Goal: Connect with others: Connect with other users

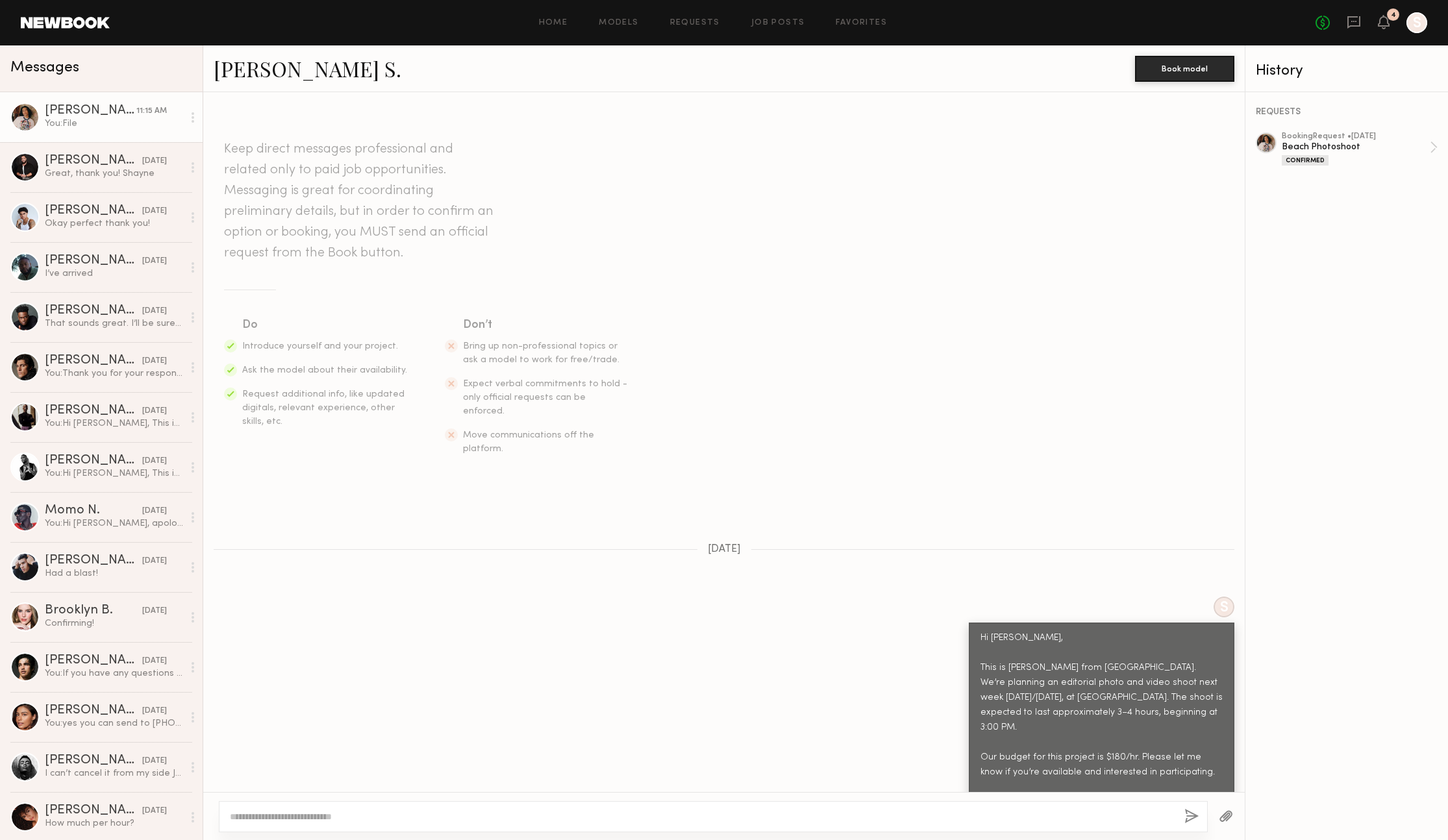
scroll to position [1081, 0]
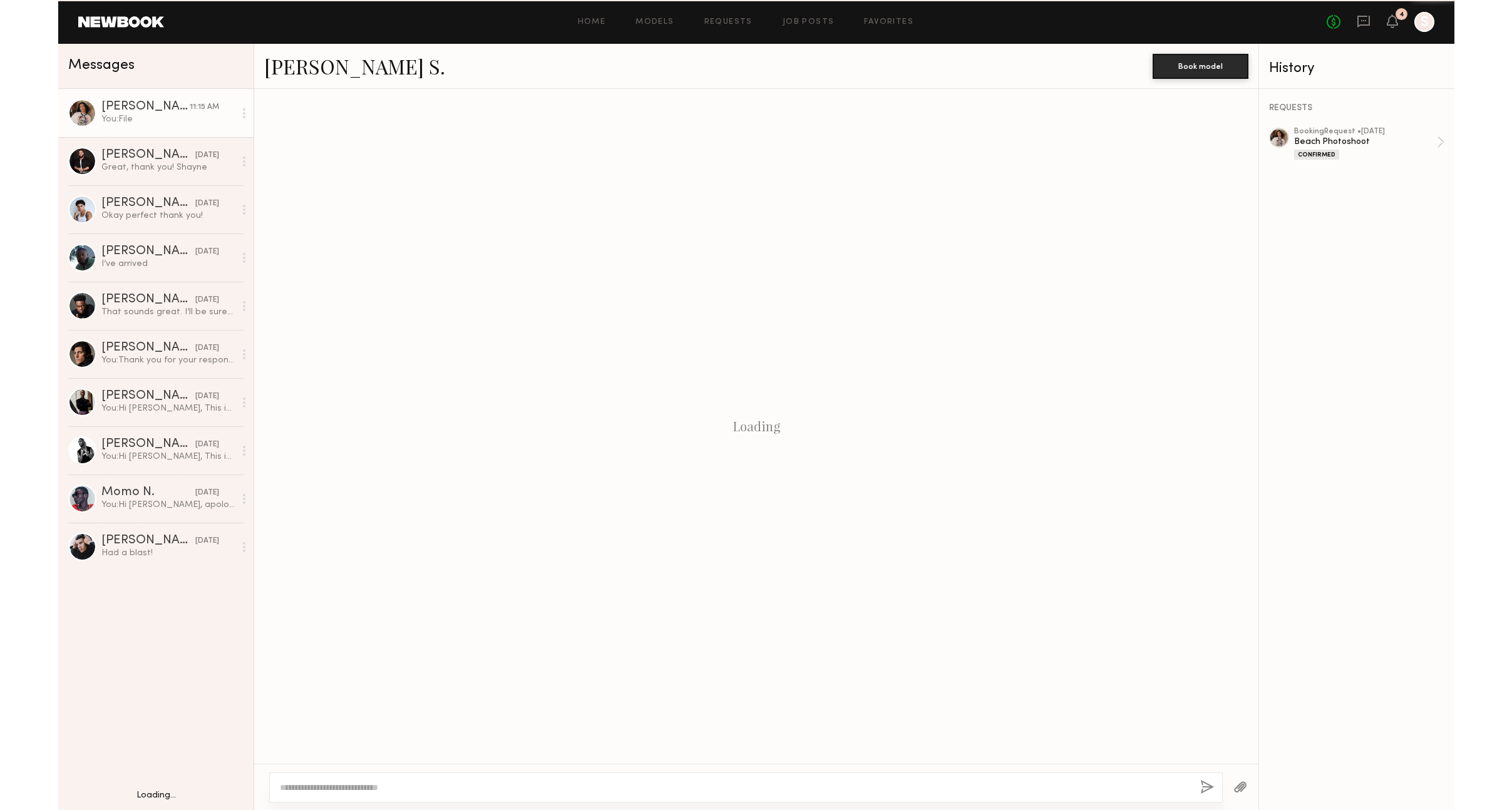
scroll to position [1042, 0]
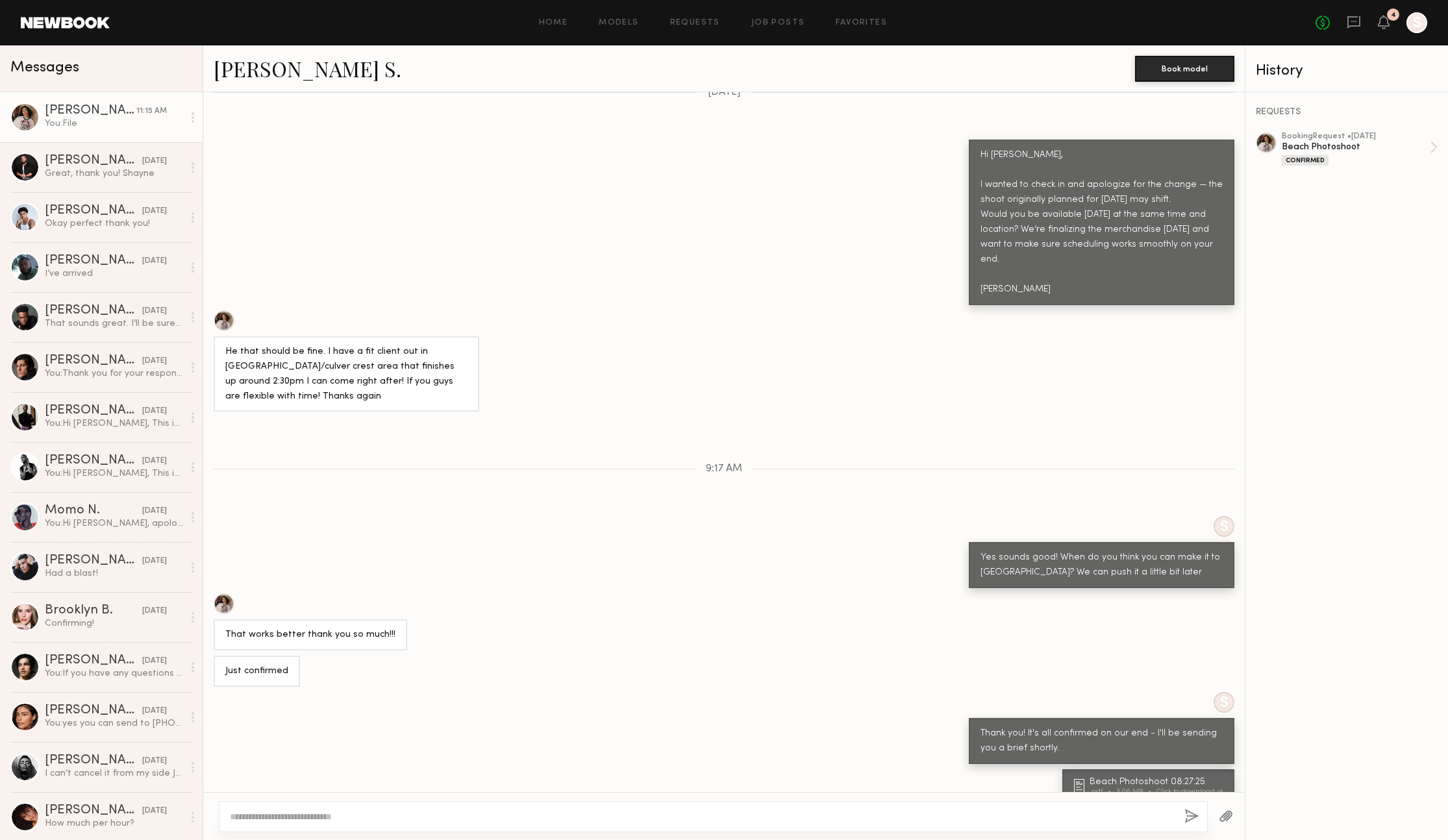
click at [314, 68] on link "Kenan-Eames S." at bounding box center [307, 68] width 187 height 28
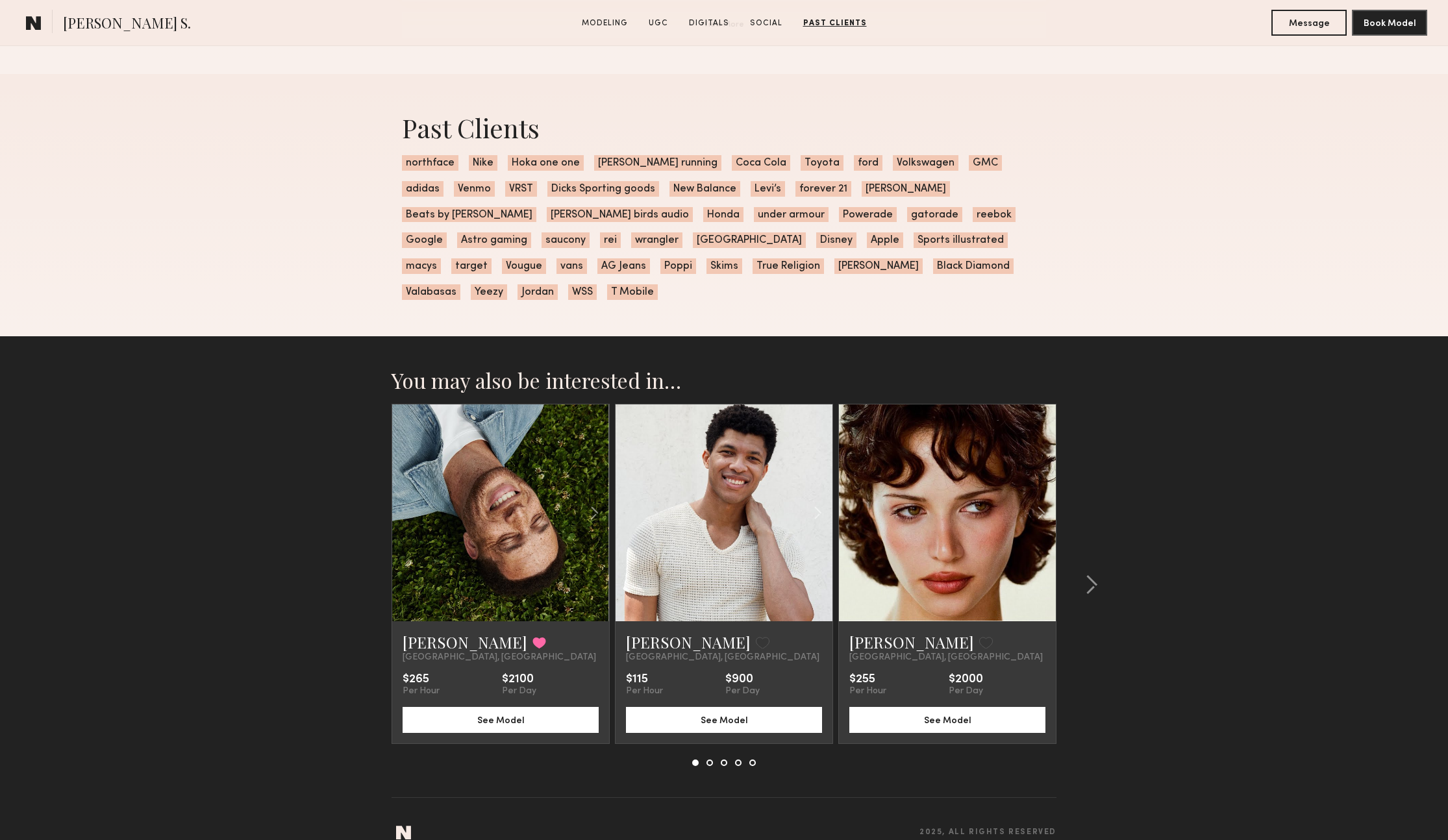
scroll to position [3867, 0]
click at [1091, 576] on common-icon at bounding box center [1091, 585] width 13 height 21
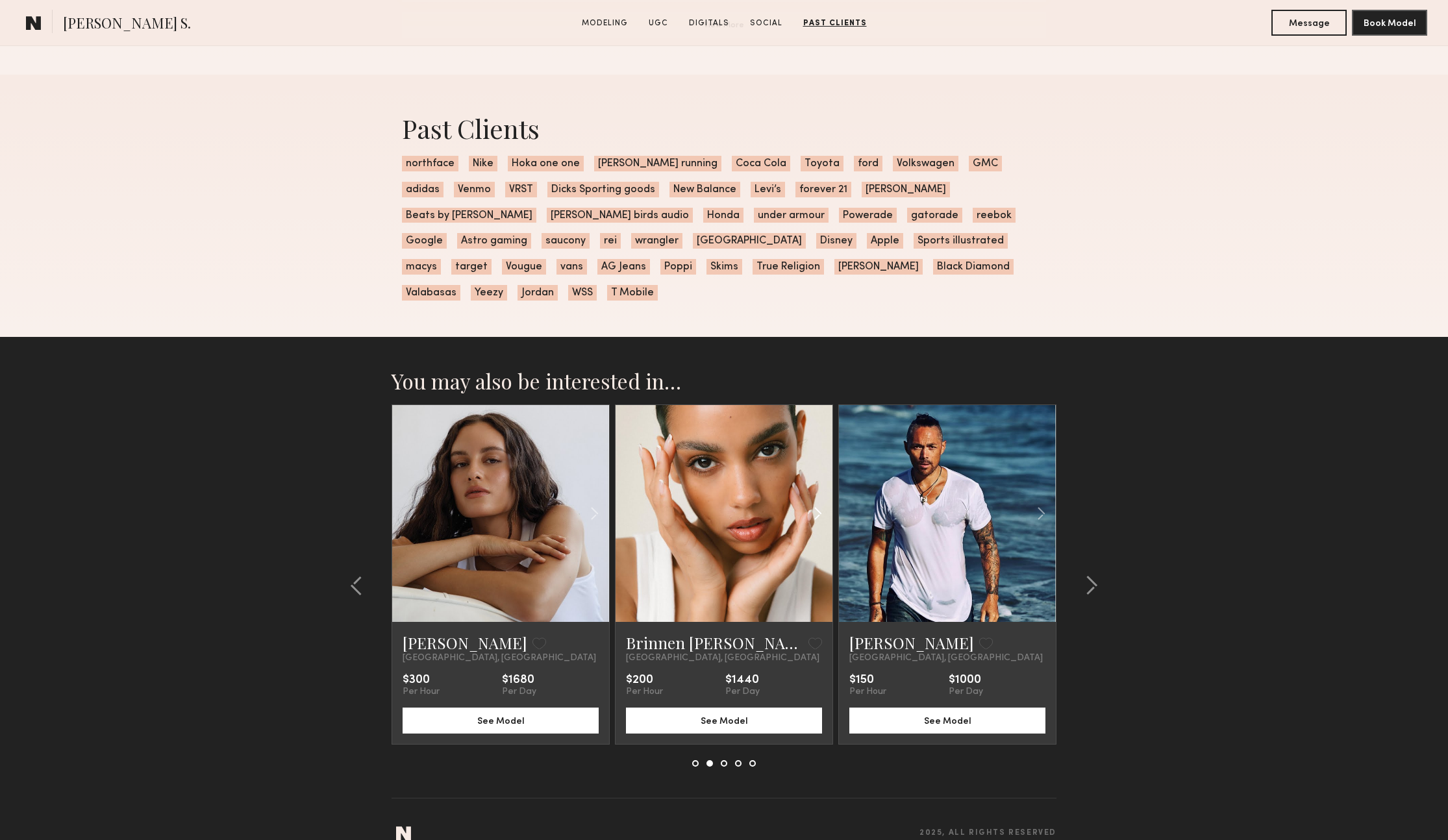
click at [794, 472] on div at bounding box center [797, 513] width 71 height 217
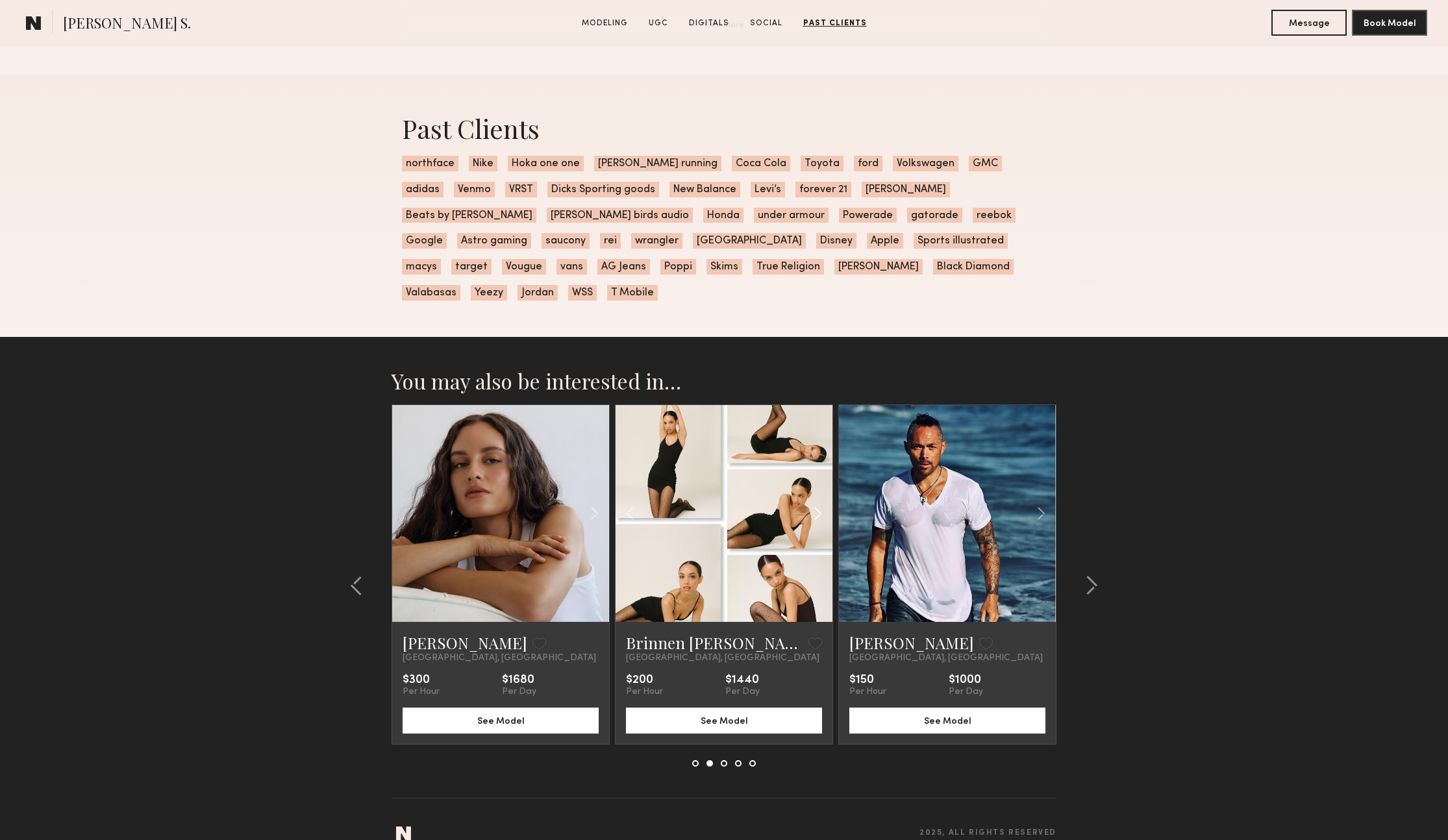
click at [821, 501] on common-icon at bounding box center [818, 513] width 19 height 25
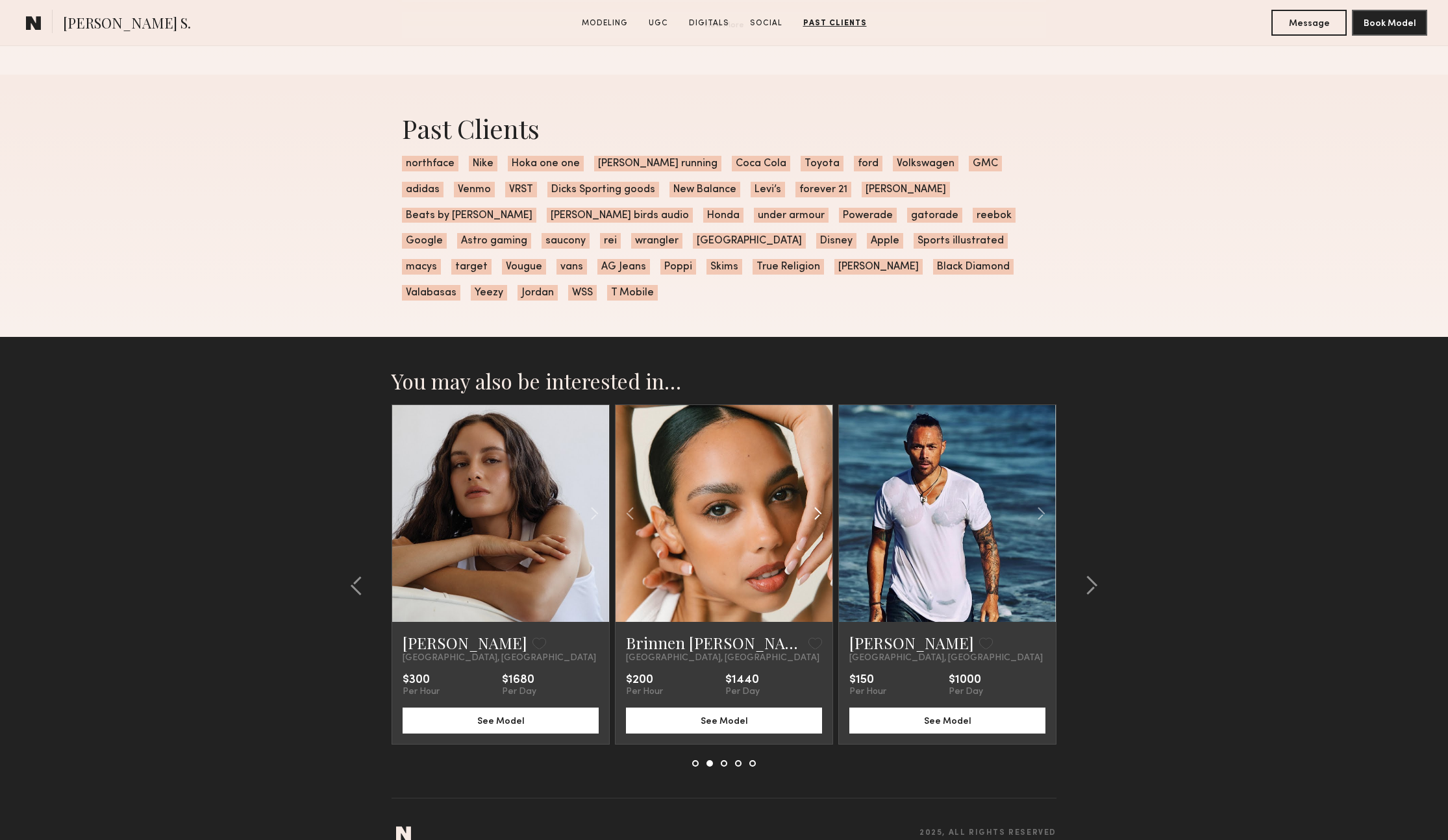
click at [822, 501] on common-icon at bounding box center [818, 513] width 19 height 25
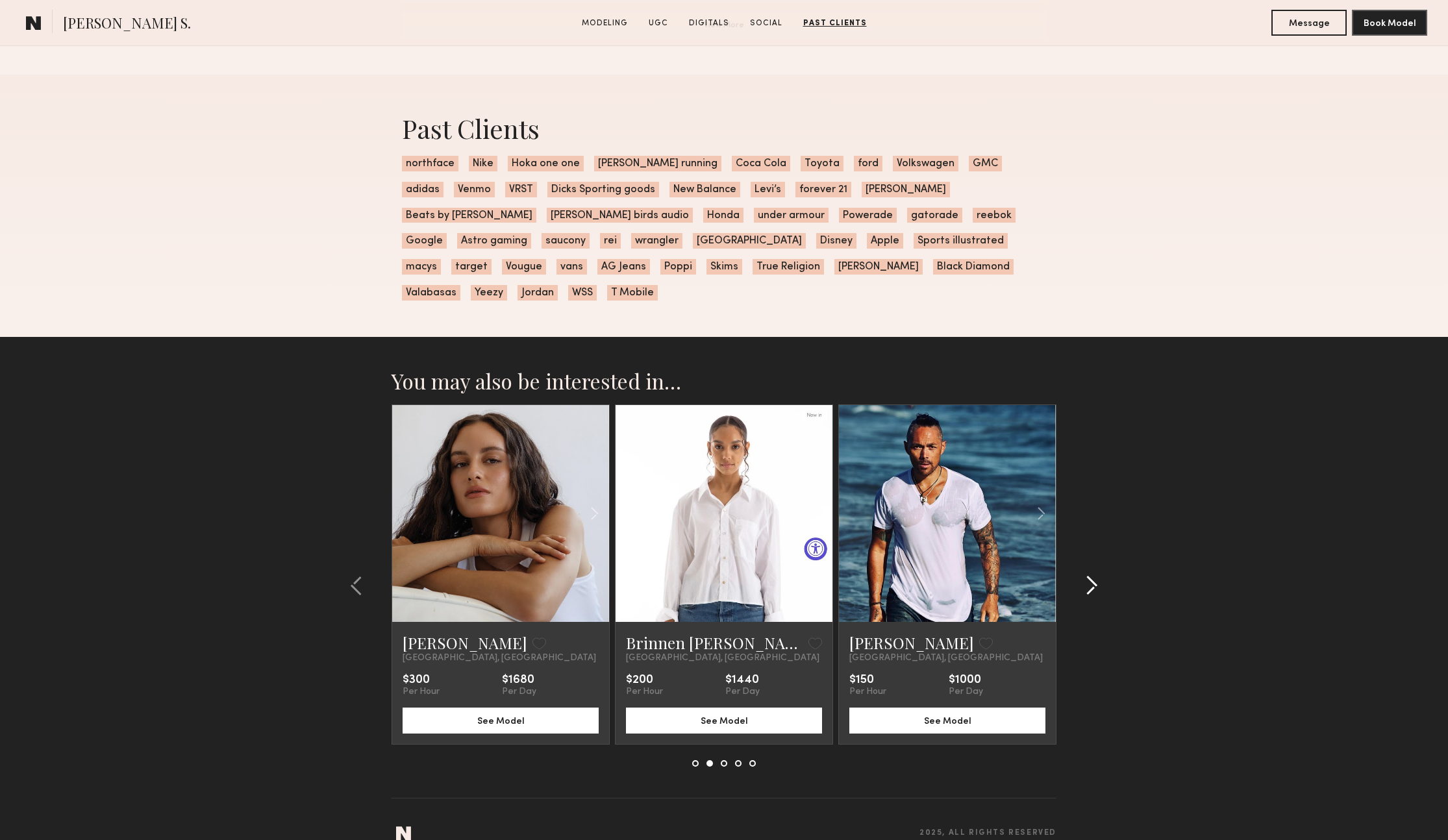
click at [1099, 564] on div at bounding box center [1087, 585] width 62 height 363
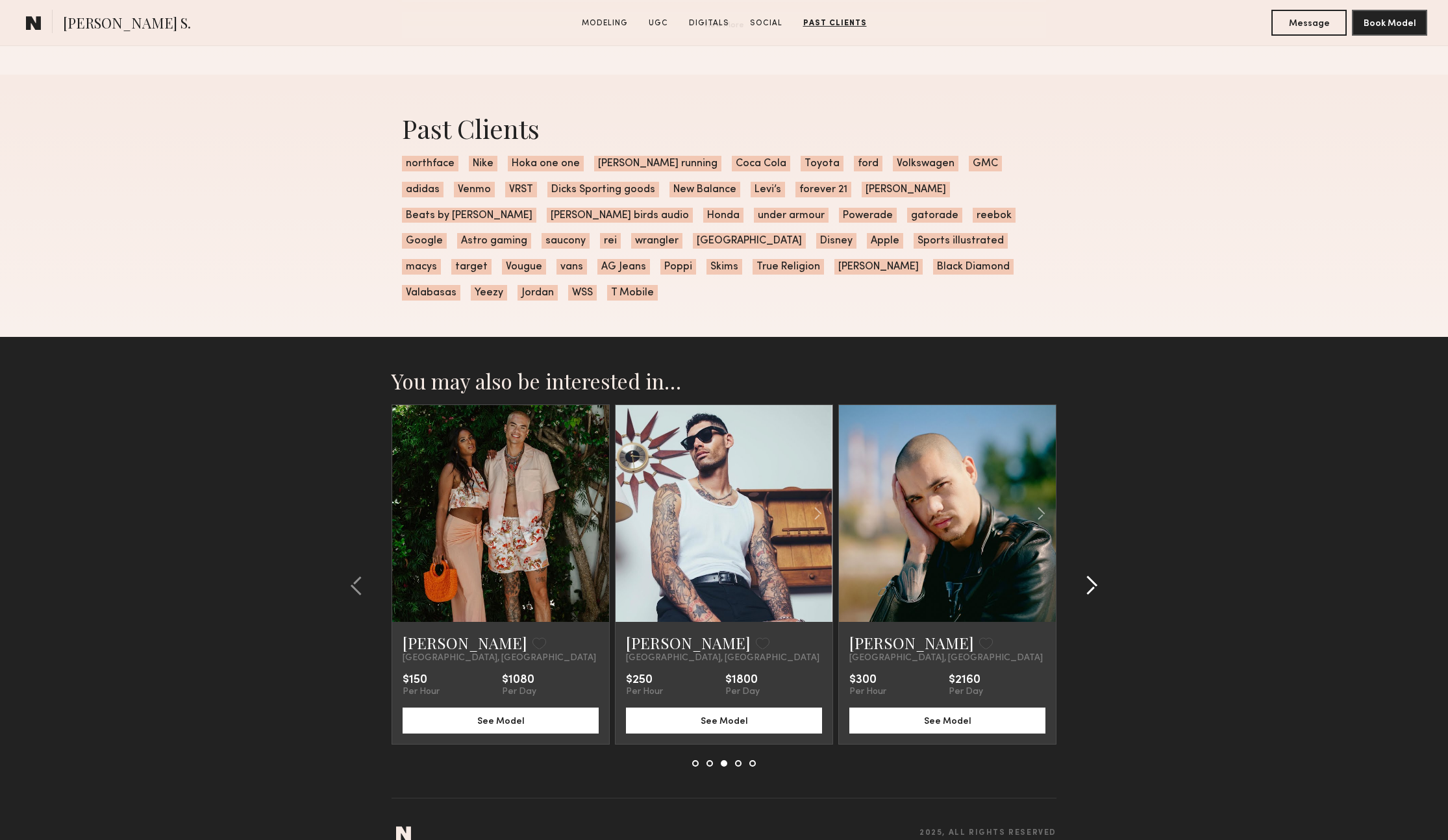
click at [1099, 563] on div at bounding box center [1087, 585] width 62 height 363
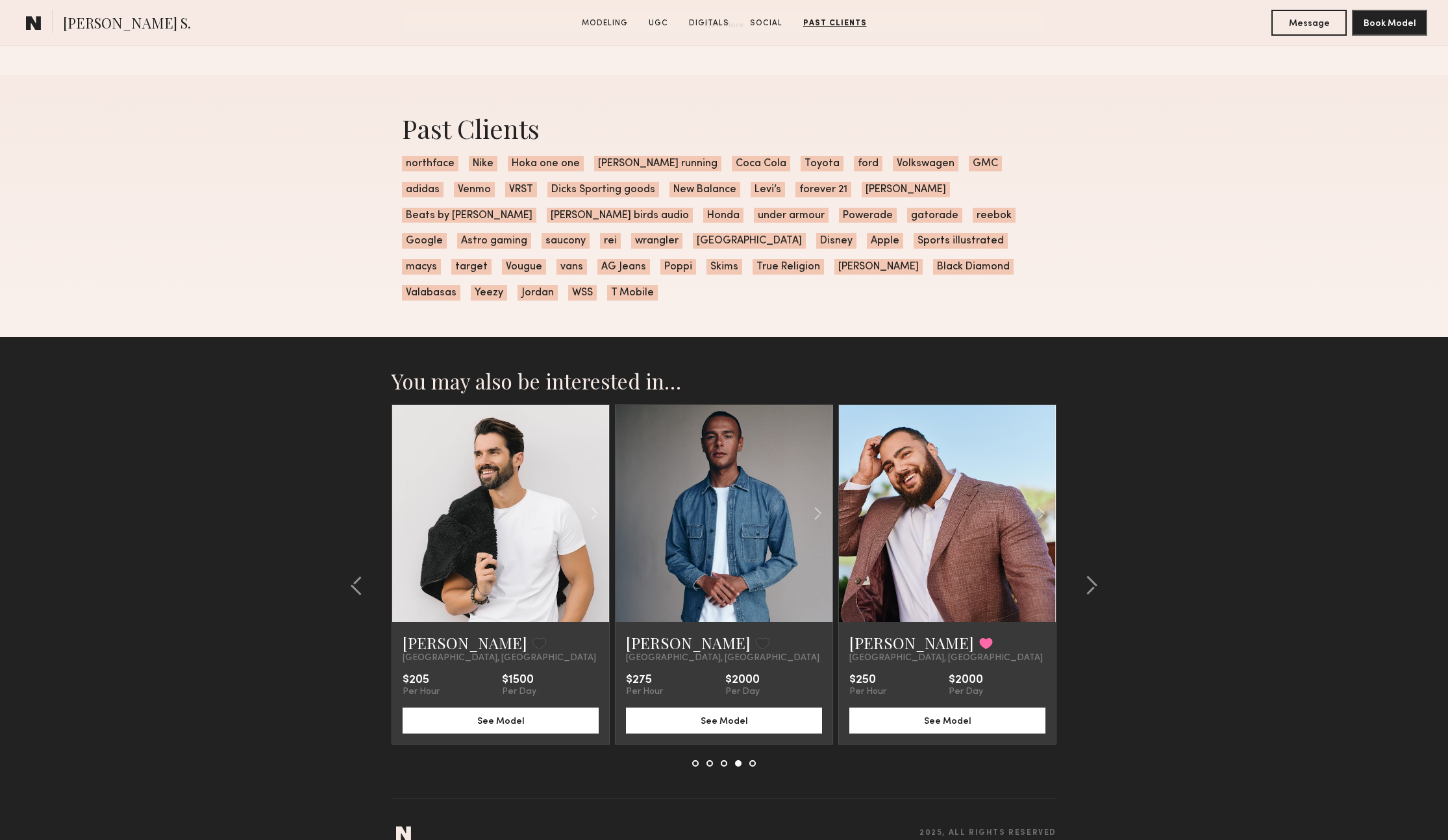
click at [511, 445] on link at bounding box center [501, 513] width 74 height 217
click at [1094, 575] on common-icon at bounding box center [1091, 584] width 13 height 21
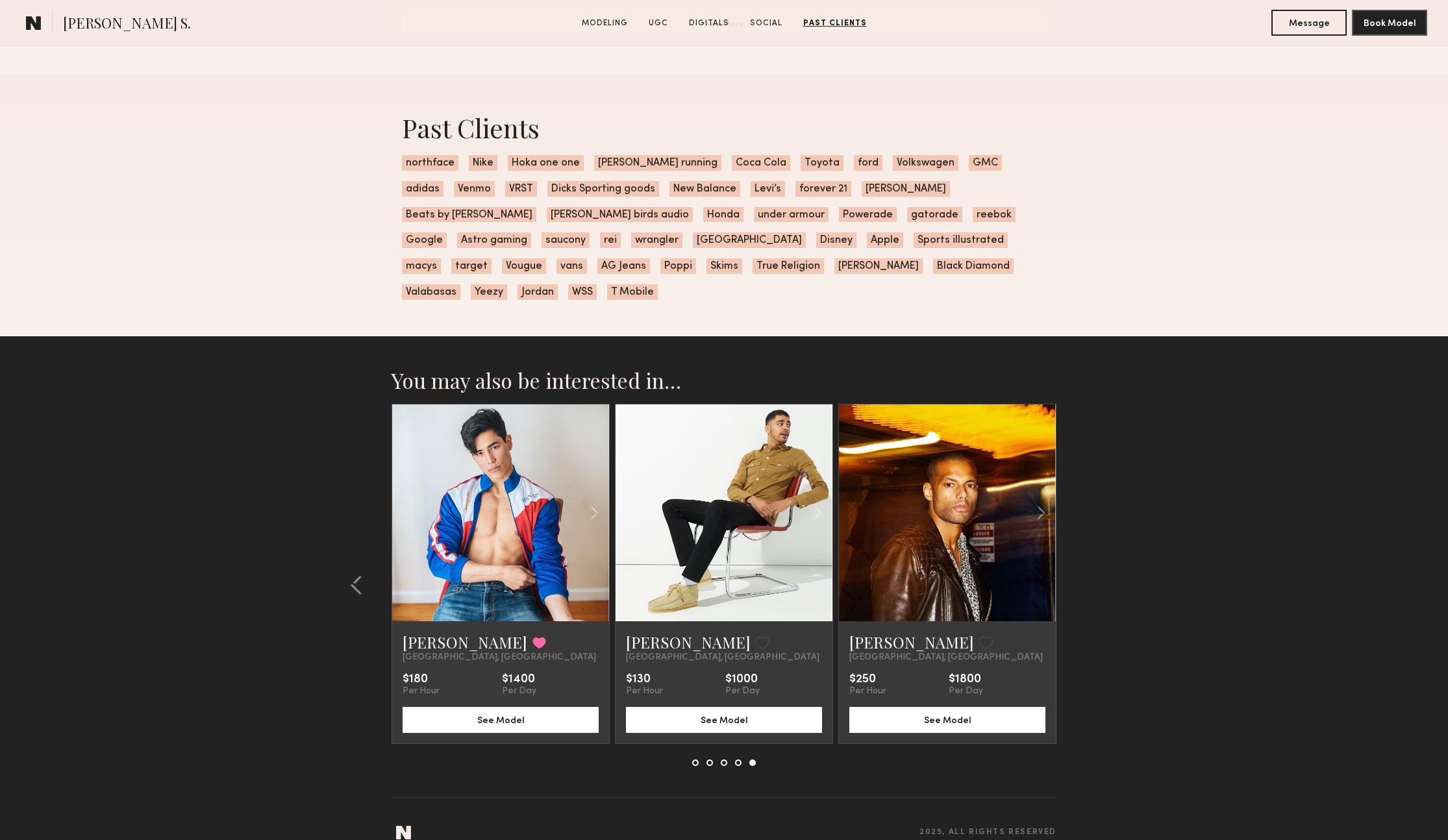
click at [1094, 561] on section "You may also be interested in… Glen D. Favorited Los Angeles, CA $265 Per Hour …" at bounding box center [724, 598] width 1448 height 525
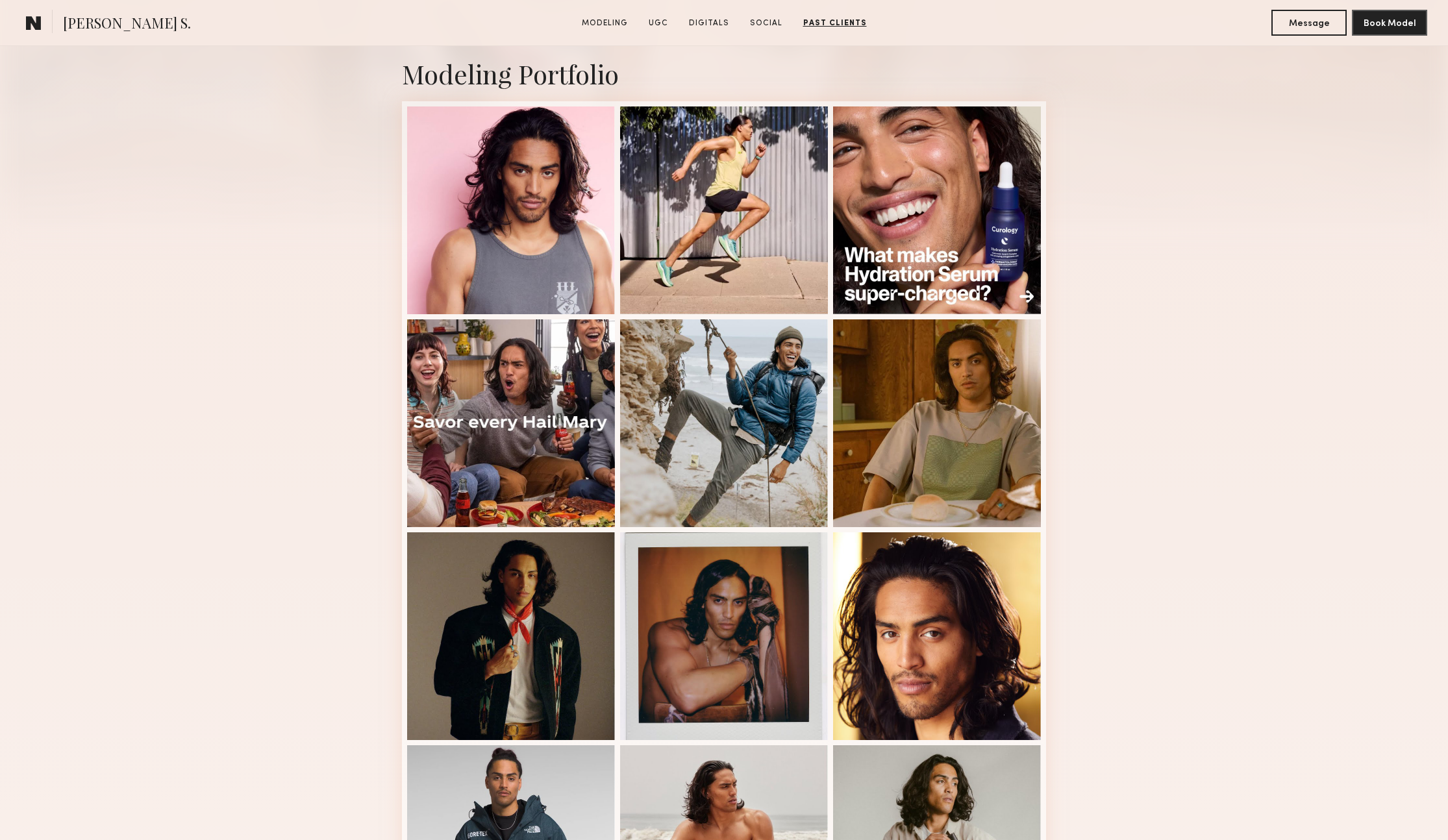
scroll to position [0, 0]
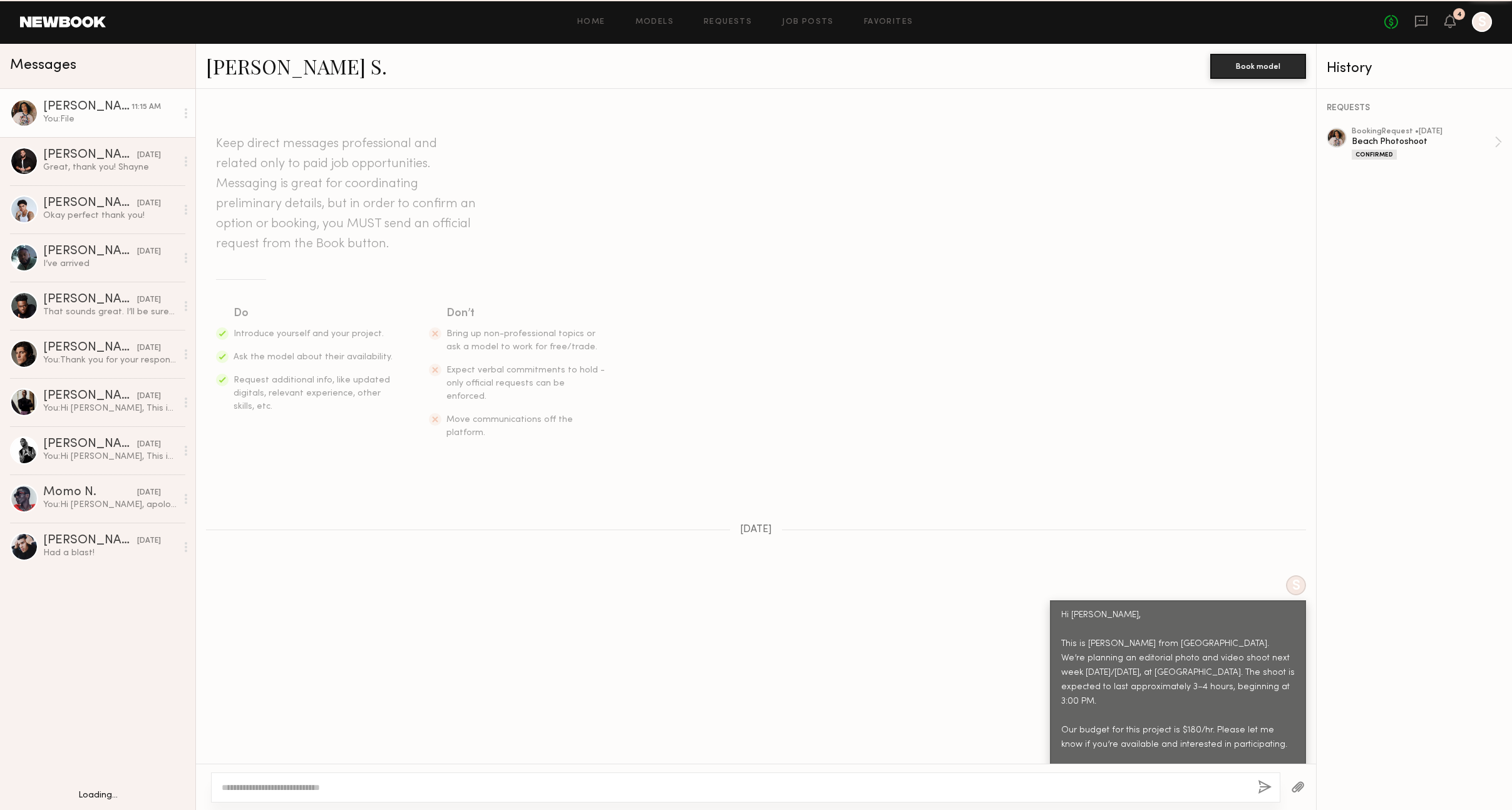
scroll to position [1042, 0]
